Goal: Information Seeking & Learning: Learn about a topic

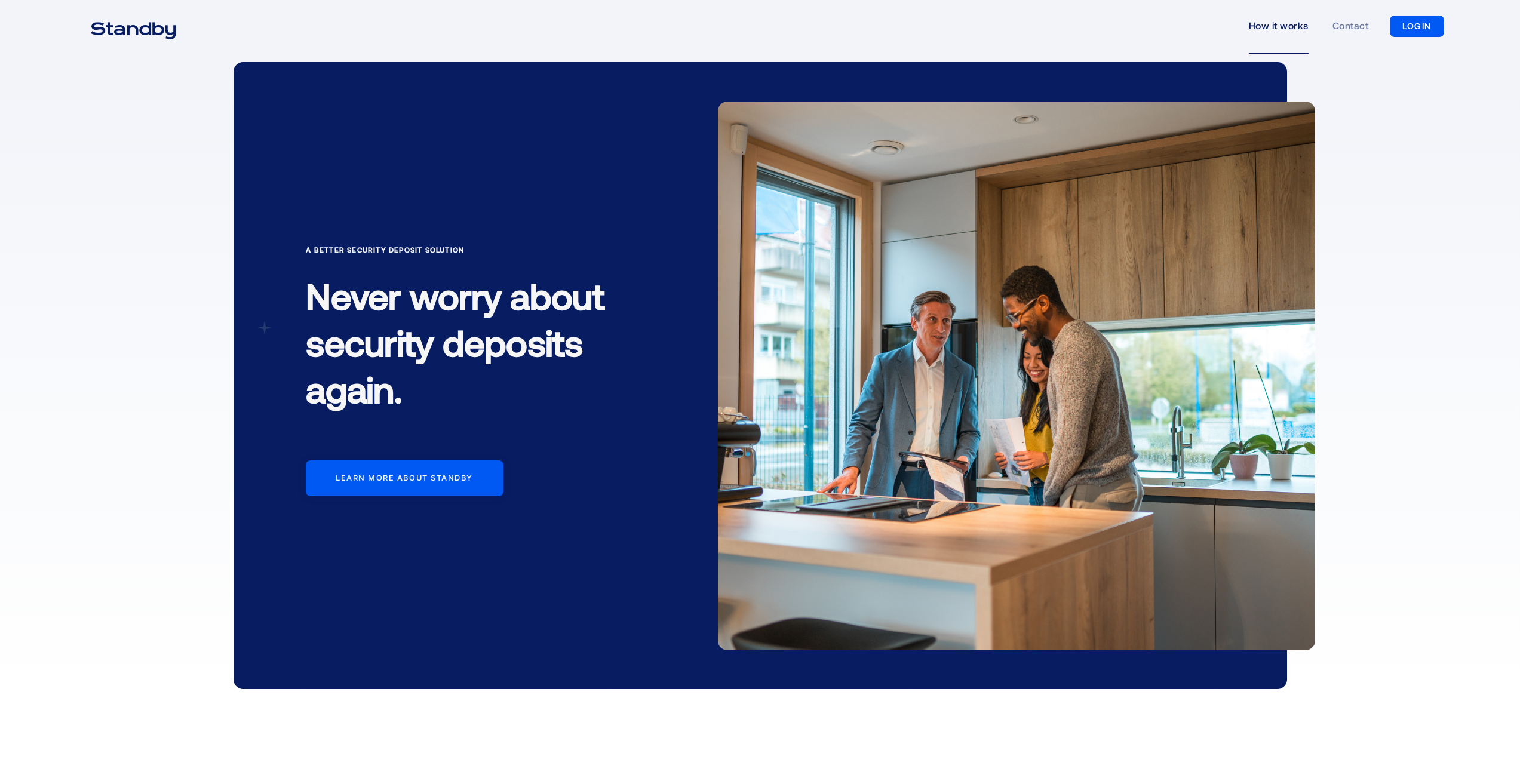
click at [1288, 18] on link "How it works" at bounding box center [1278, 26] width 59 height 55
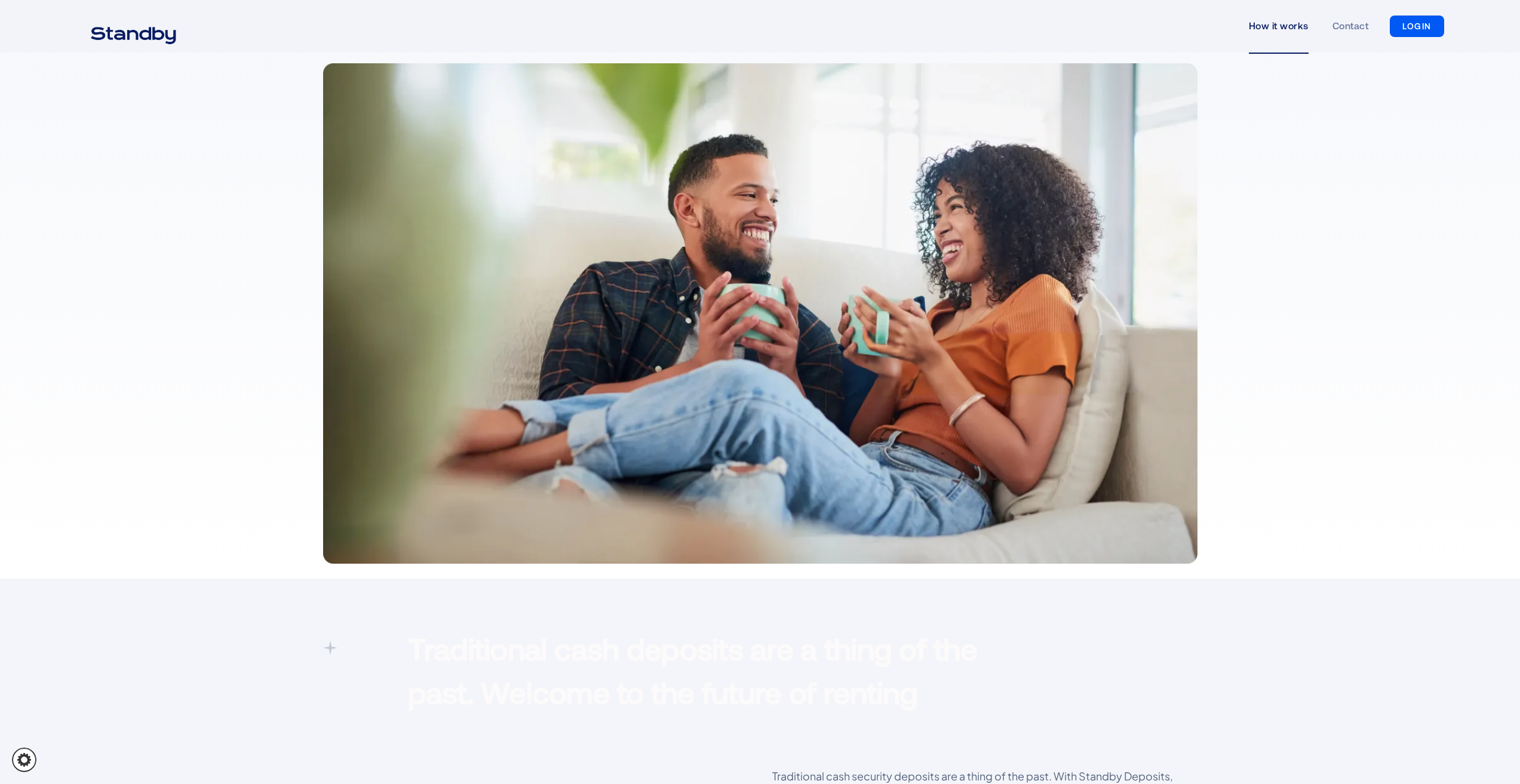
scroll to position [200, 0]
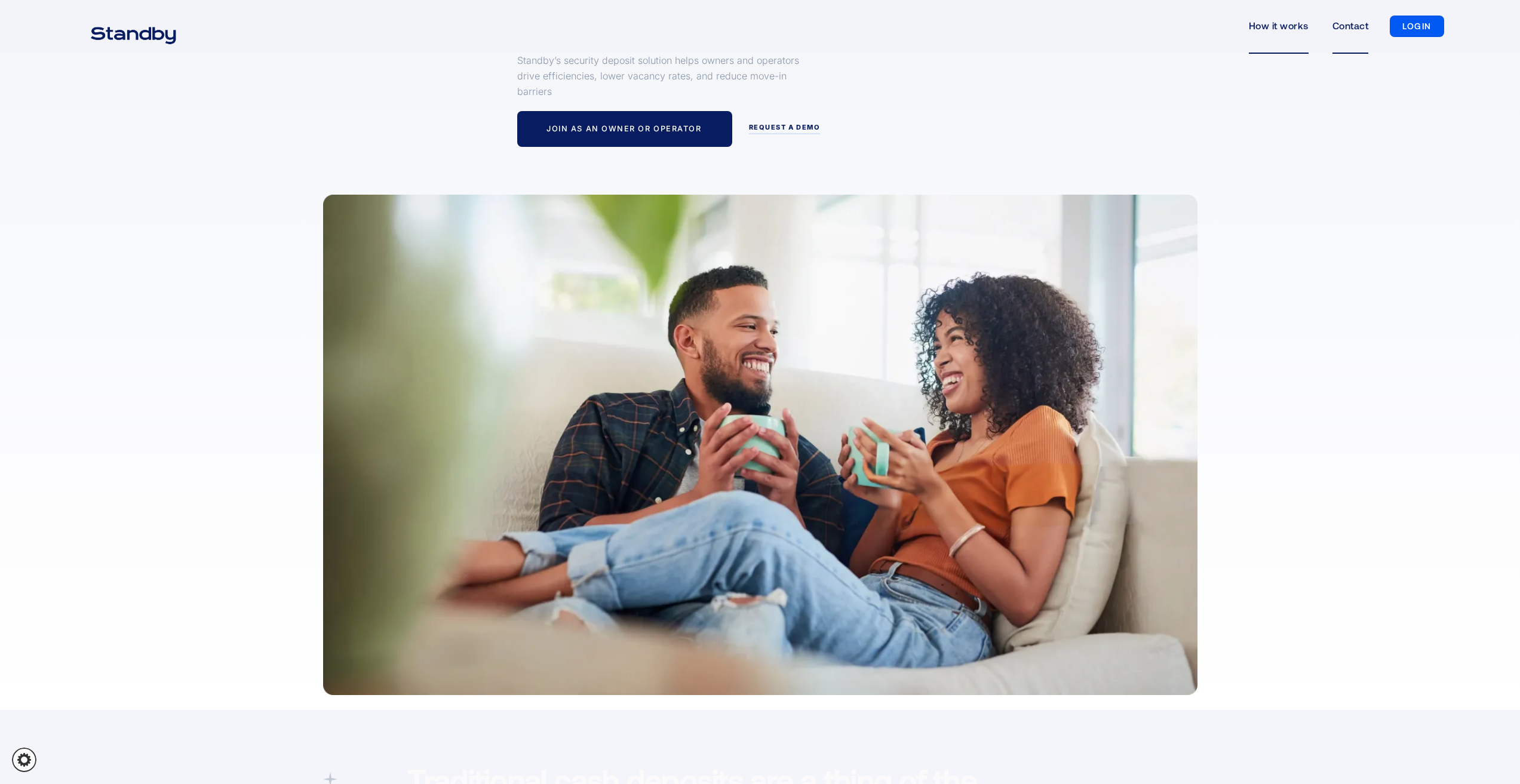
click at [1356, 22] on link "Contact" at bounding box center [1351, 26] width 36 height 55
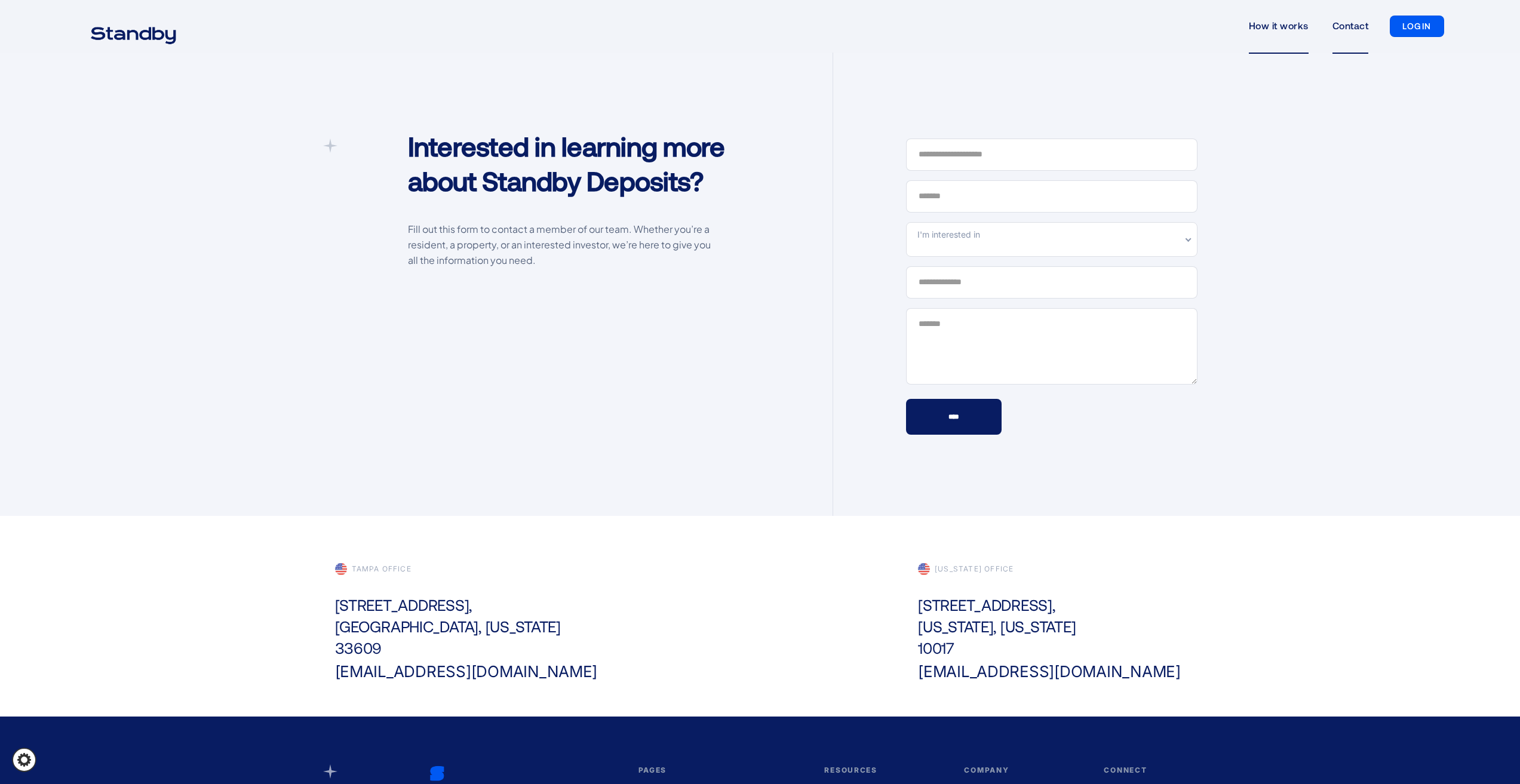
click at [1264, 37] on link "How it works" at bounding box center [1278, 26] width 59 height 55
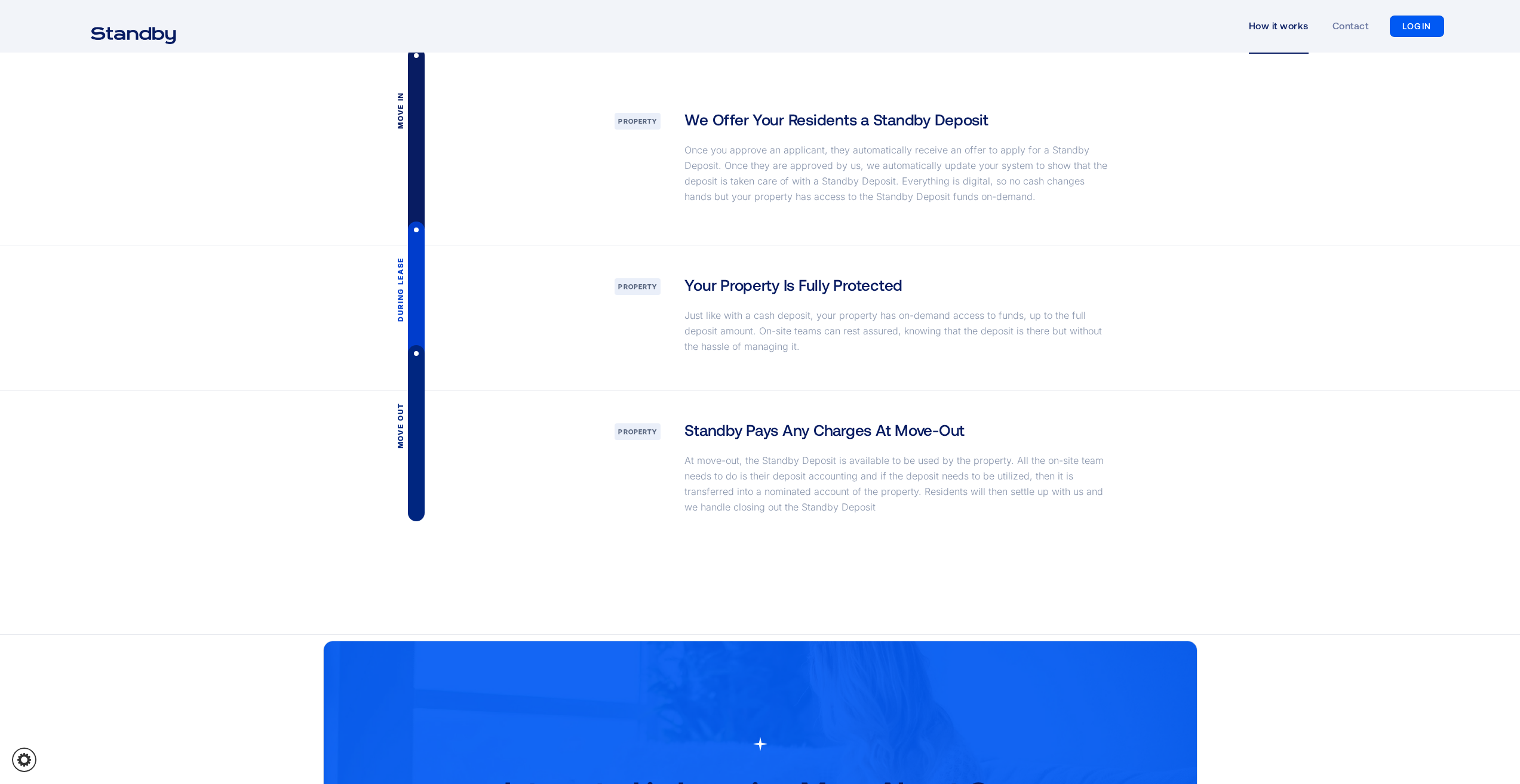
scroll to position [1612, 0]
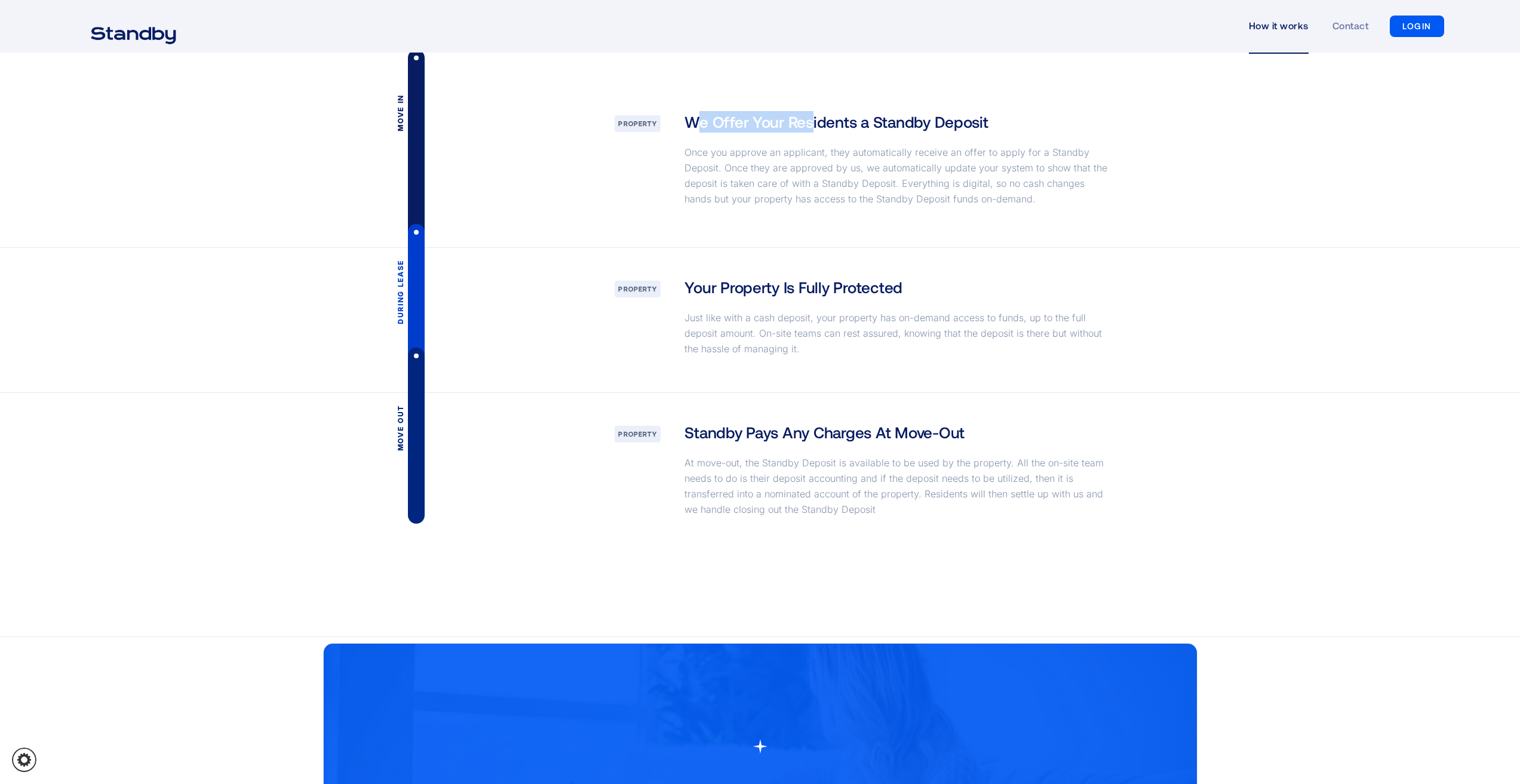
drag, startPoint x: 693, startPoint y: 127, endPoint x: 813, endPoint y: 134, distance: 120.2
click at [813, 134] on div "We Offer Your Residents a Standby Deposit Once you approve an applicant, they a…" at bounding box center [898, 164] width 452 height 107
click at [744, 127] on h3 "We Offer Your Residents a Standby Deposit" at bounding box center [836, 122] width 303 height 22
drag, startPoint x: 683, startPoint y: 119, endPoint x: 910, endPoint y: 131, distance: 227.3
click at [910, 131] on div "We Offer Your Residents a Standby Deposit Once you approve an applicant, they a…" at bounding box center [898, 164] width 452 height 107
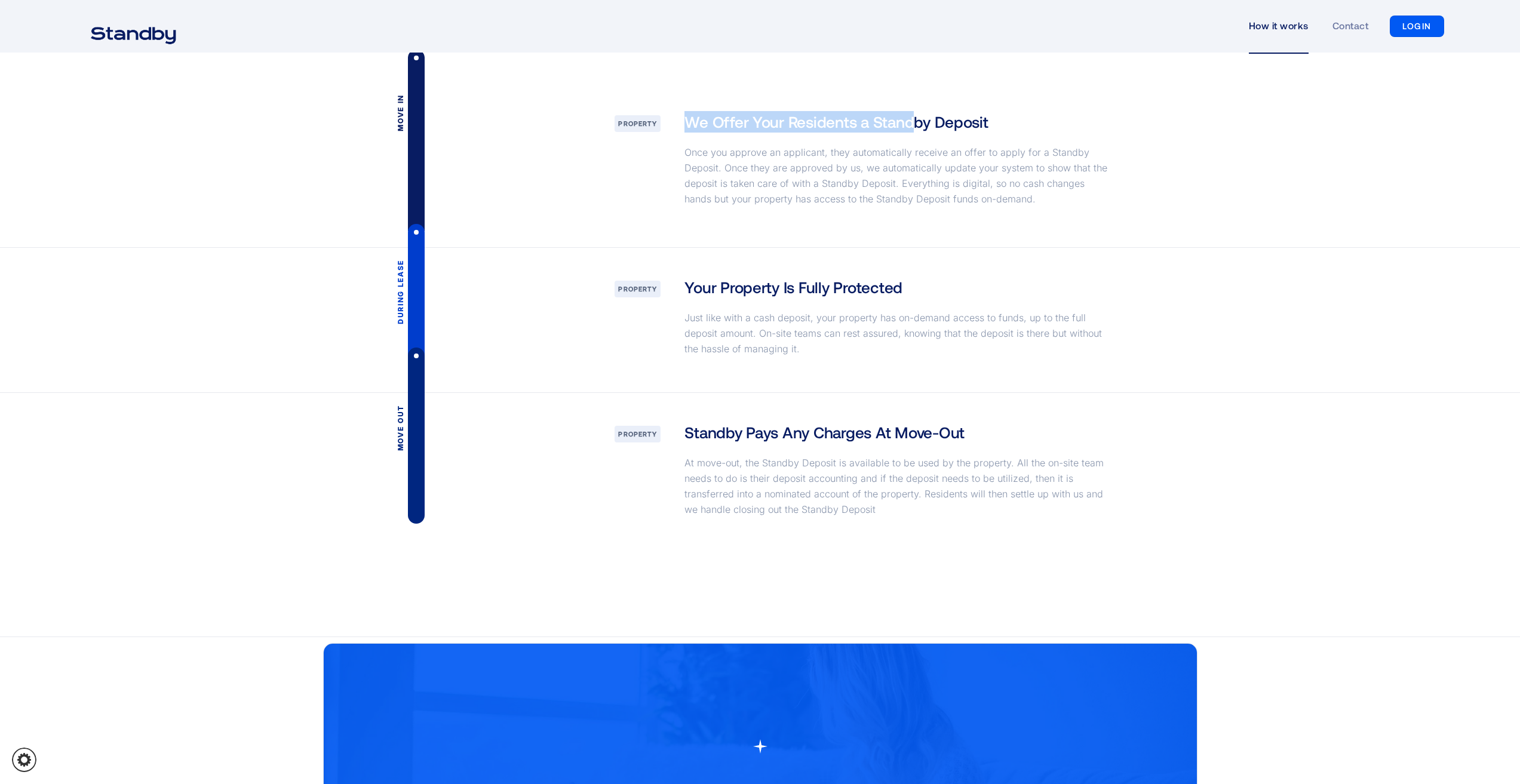
click at [910, 131] on h3 "We Offer Your Residents a Standby Deposit" at bounding box center [836, 122] width 303 height 22
